Goal: Information Seeking & Learning: Check status

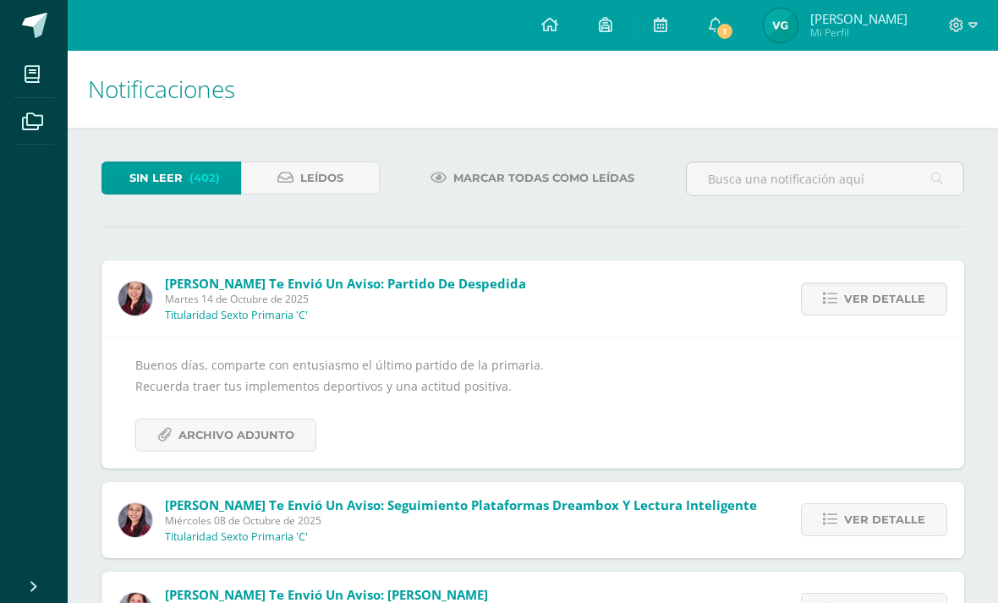
click at [181, 176] on span "Sin leer" at bounding box center [155, 177] width 53 height 31
click at [898, 301] on span "Ver detalle" at bounding box center [884, 298] width 81 height 31
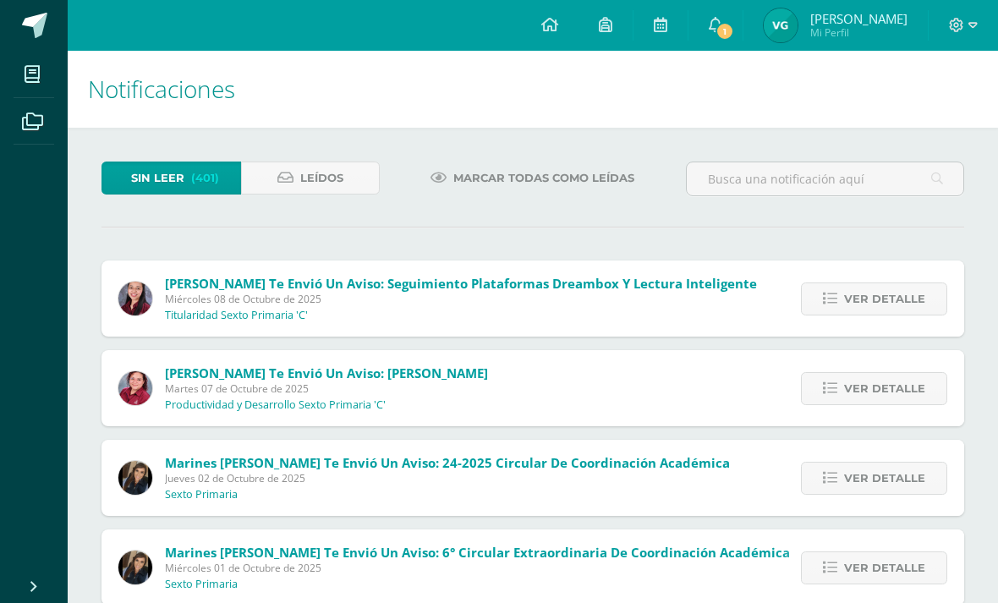
click at [173, 306] on span "Miércoles 08 de Octubre de 2025" at bounding box center [461, 299] width 592 height 14
click at [713, 31] on icon at bounding box center [716, 24] width 14 height 15
click at [865, 25] on span "[PERSON_NAME]" at bounding box center [858, 18] width 97 height 17
click at [828, 47] on link "Valentina Nicolle Mi Perfil" at bounding box center [835, 25] width 184 height 51
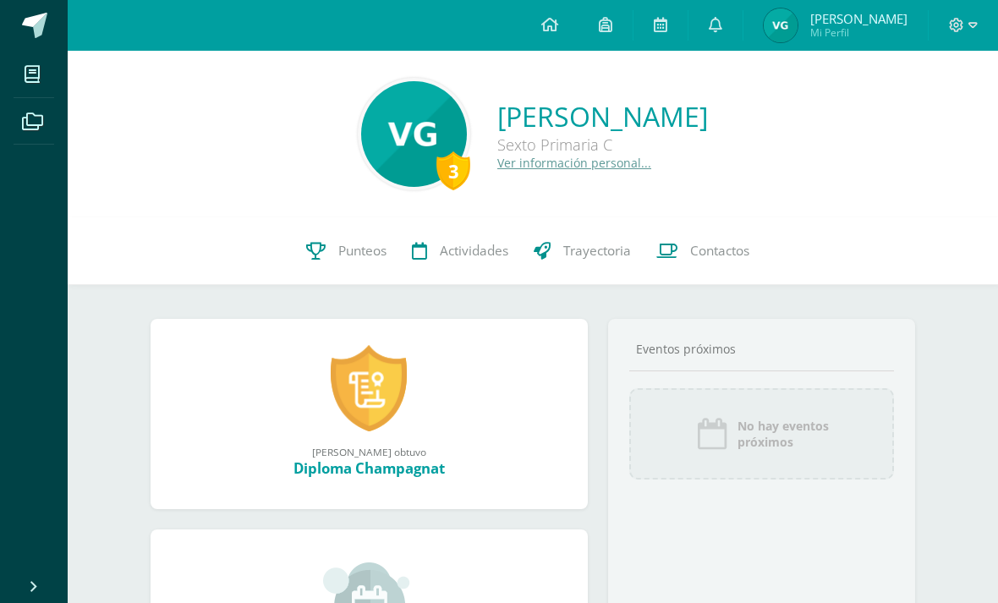
click at [313, 241] on link "Punteos" at bounding box center [346, 251] width 106 height 68
click at [327, 258] on link "Punteos" at bounding box center [346, 251] width 106 height 68
click at [317, 266] on link "Punteos" at bounding box center [346, 251] width 106 height 68
click at [313, 265] on link "Punteos" at bounding box center [346, 251] width 106 height 68
click at [307, 260] on link "Punteos" at bounding box center [346, 251] width 106 height 68
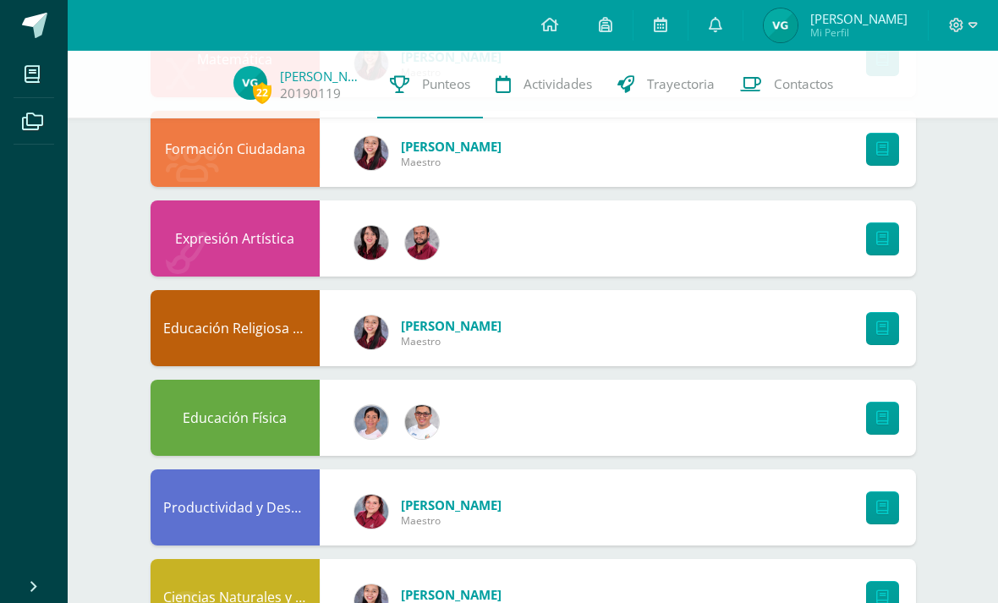
scroll to position [616, 0]
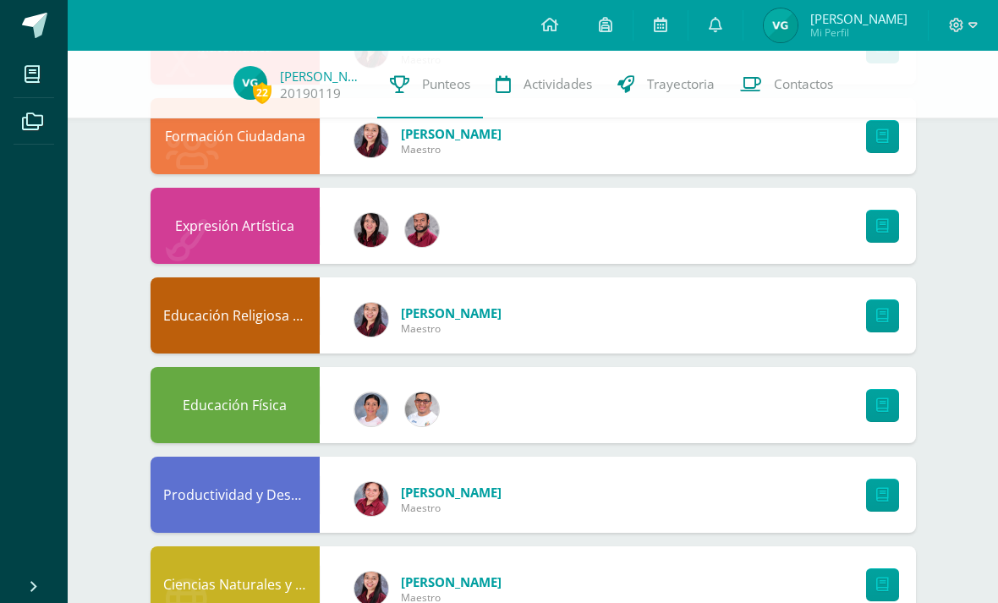
click at [873, 402] on link at bounding box center [882, 405] width 33 height 33
